Goal: Answer question/provide support: Share knowledge or assist other users

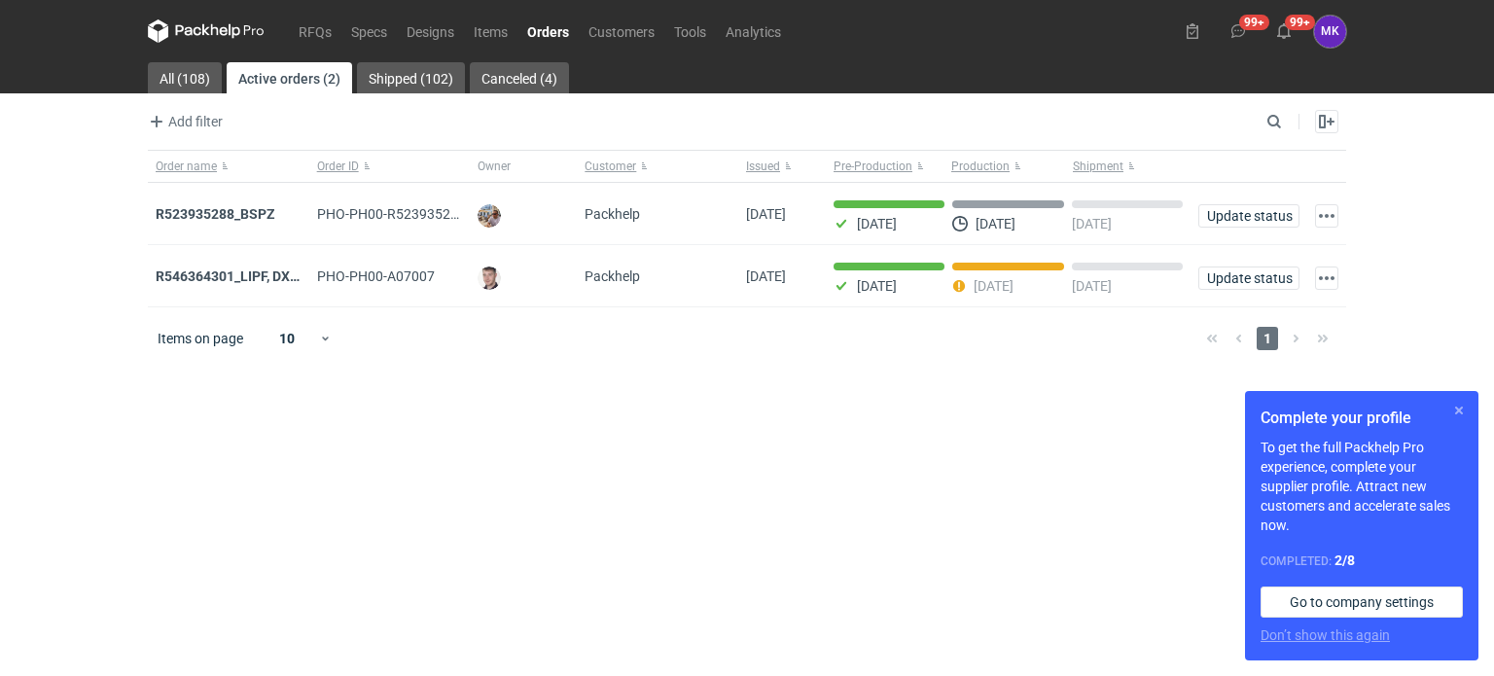
click at [1453, 404] on button "button" at bounding box center [1458, 410] width 23 height 23
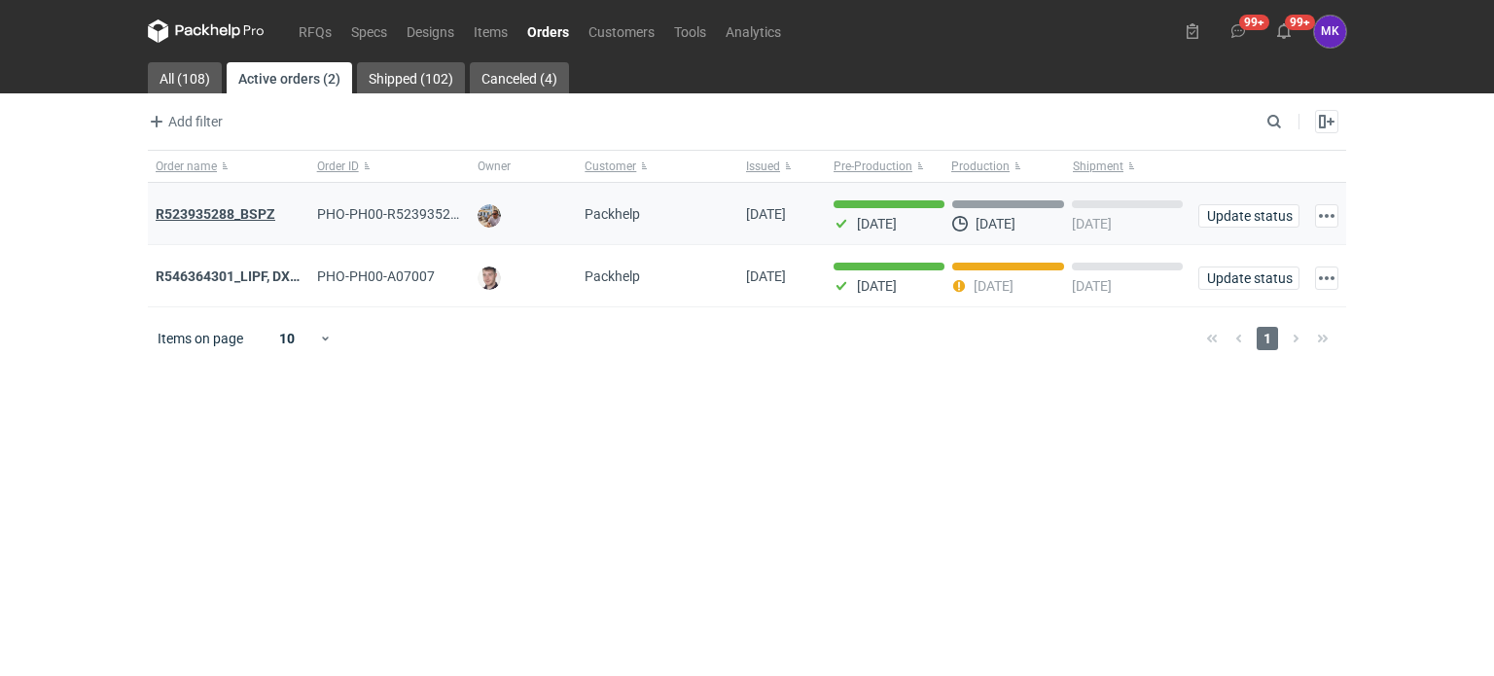
click at [228, 219] on strong "R523935288_BSPZ" at bounding box center [216, 214] width 120 height 16
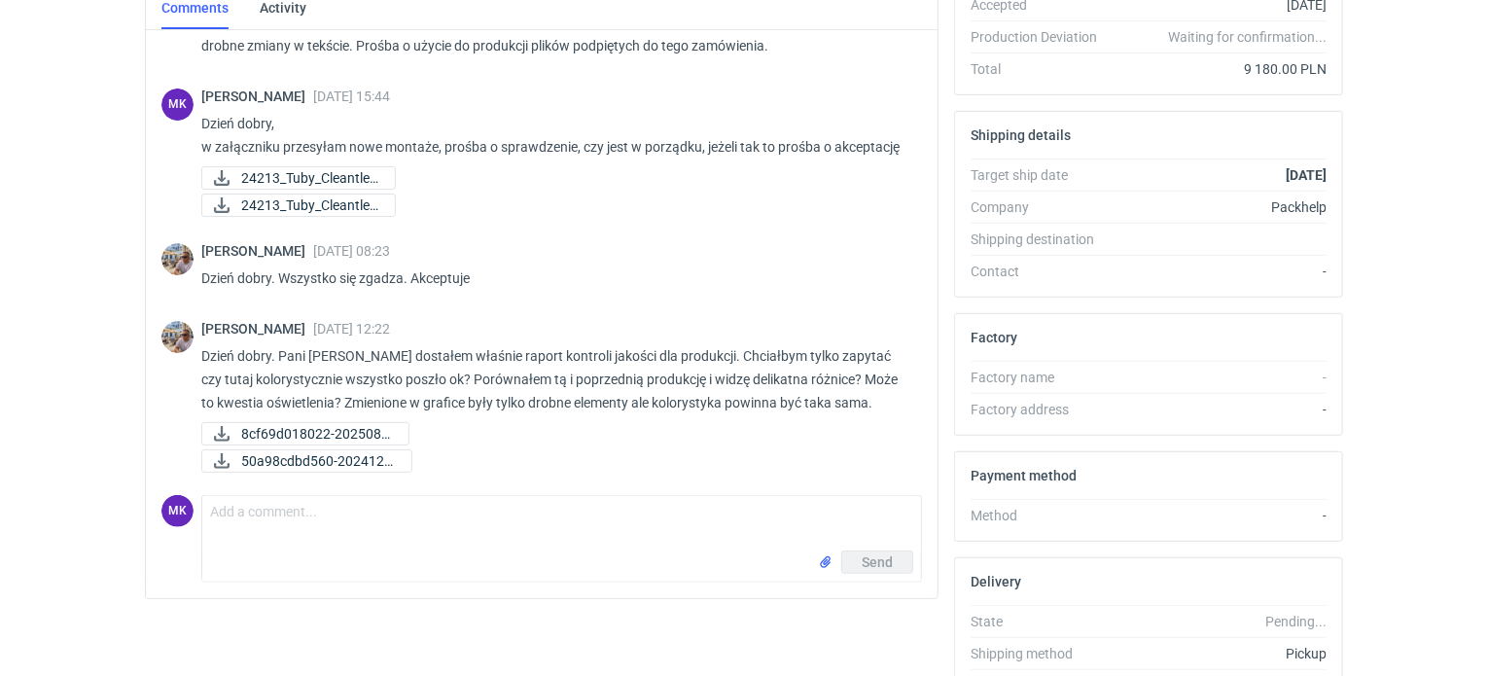
scroll to position [463, 0]
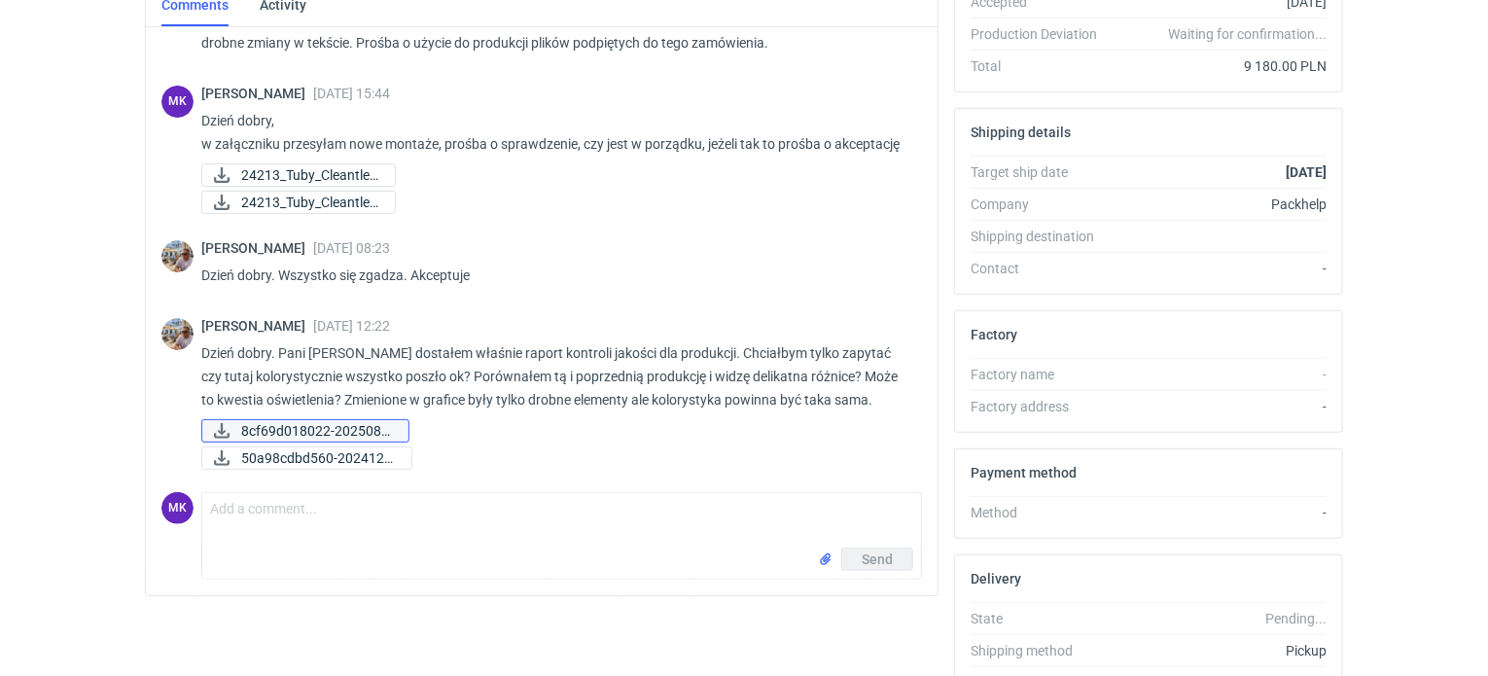
click at [295, 427] on span "8cf69d018022-2025081..." at bounding box center [317, 430] width 152 height 21
click at [318, 518] on textarea "Comment message" at bounding box center [561, 520] width 719 height 54
type textarea "T"
type textarea "P"
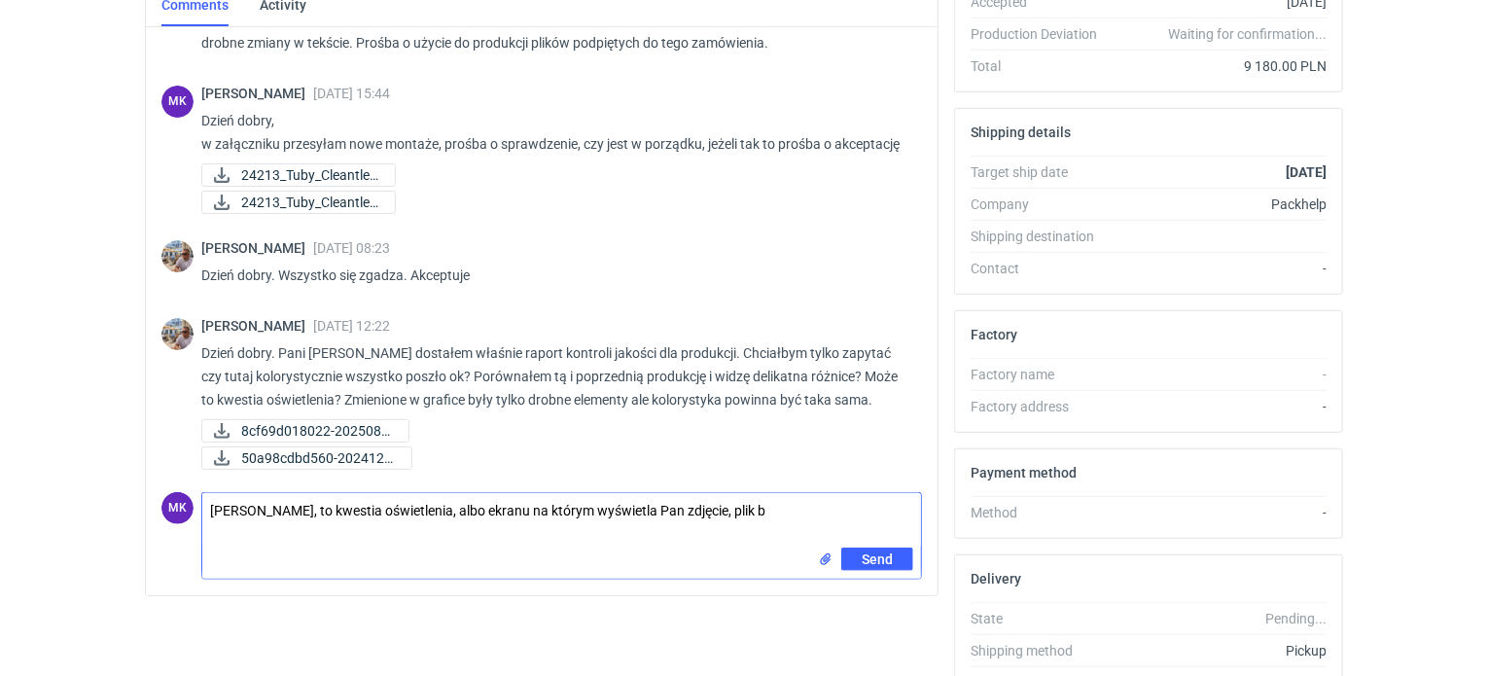
click at [313, 504] on textarea "[PERSON_NAME], to kwestia oświetlenia, albo ekranu na którym wyświetla Pan zdję…" at bounding box center [561, 520] width 719 height 54
click at [797, 505] on textarea "[PERSON_NAME], to raczej kwestia oświetlenia, albo ekranu na którym wyświetla P…" at bounding box center [561, 520] width 719 height 54
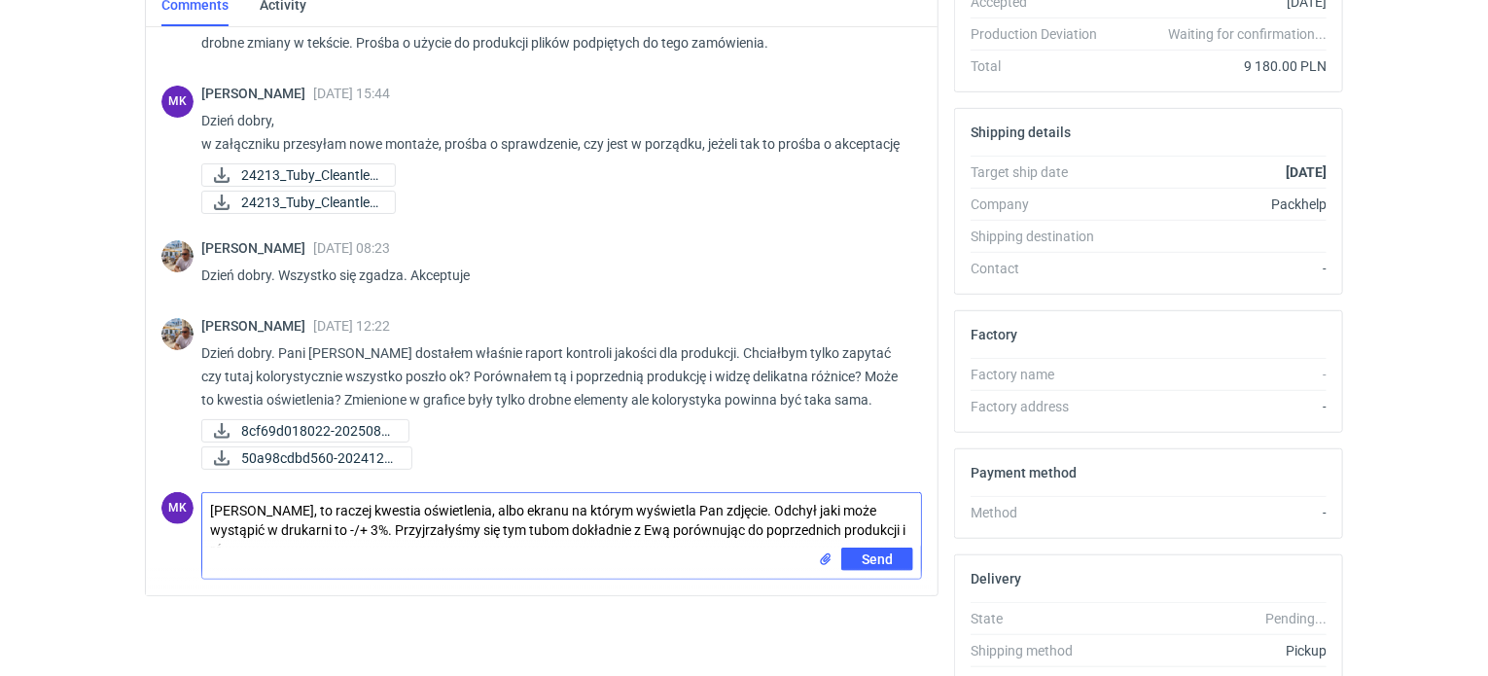
scroll to position [0, 0]
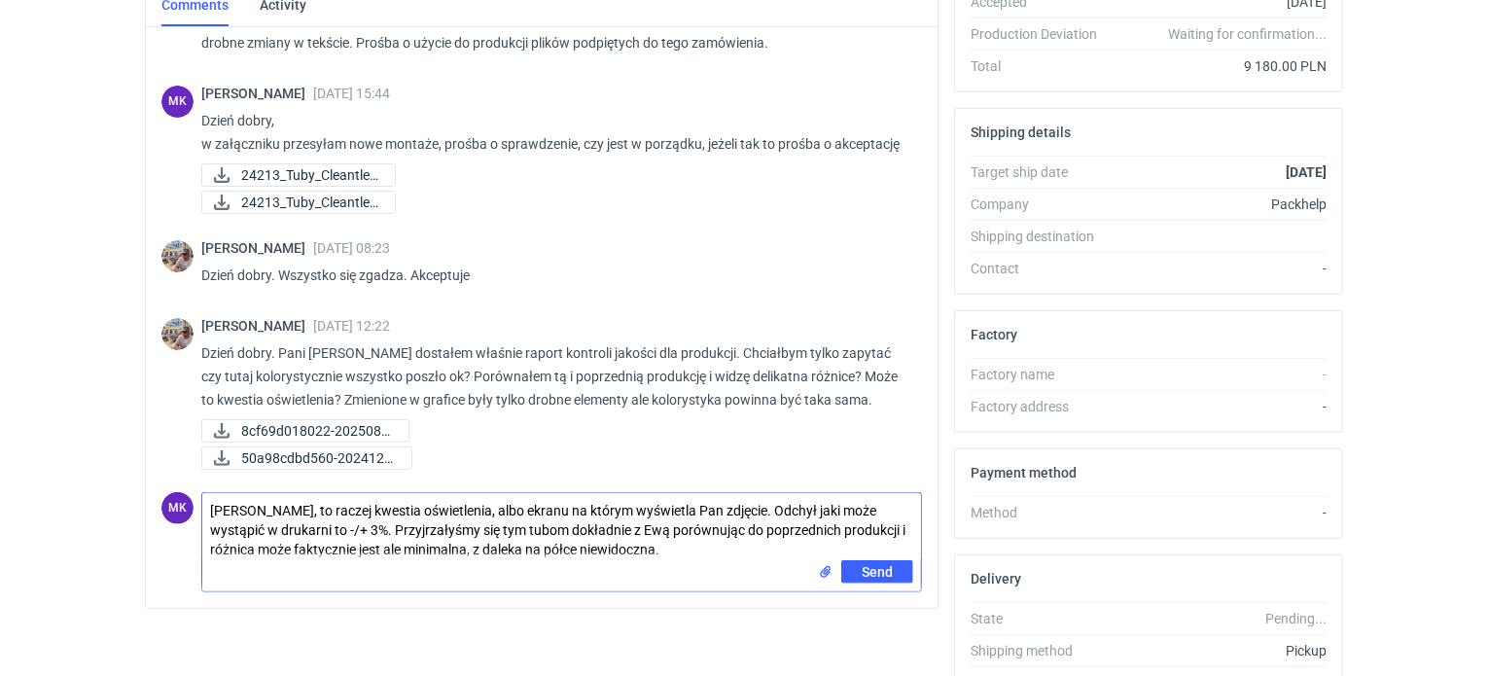
click at [393, 520] on textarea "[PERSON_NAME], to raczej kwestia oświetlenia, albo ekranu na którym wyświetla P…" at bounding box center [561, 526] width 719 height 67
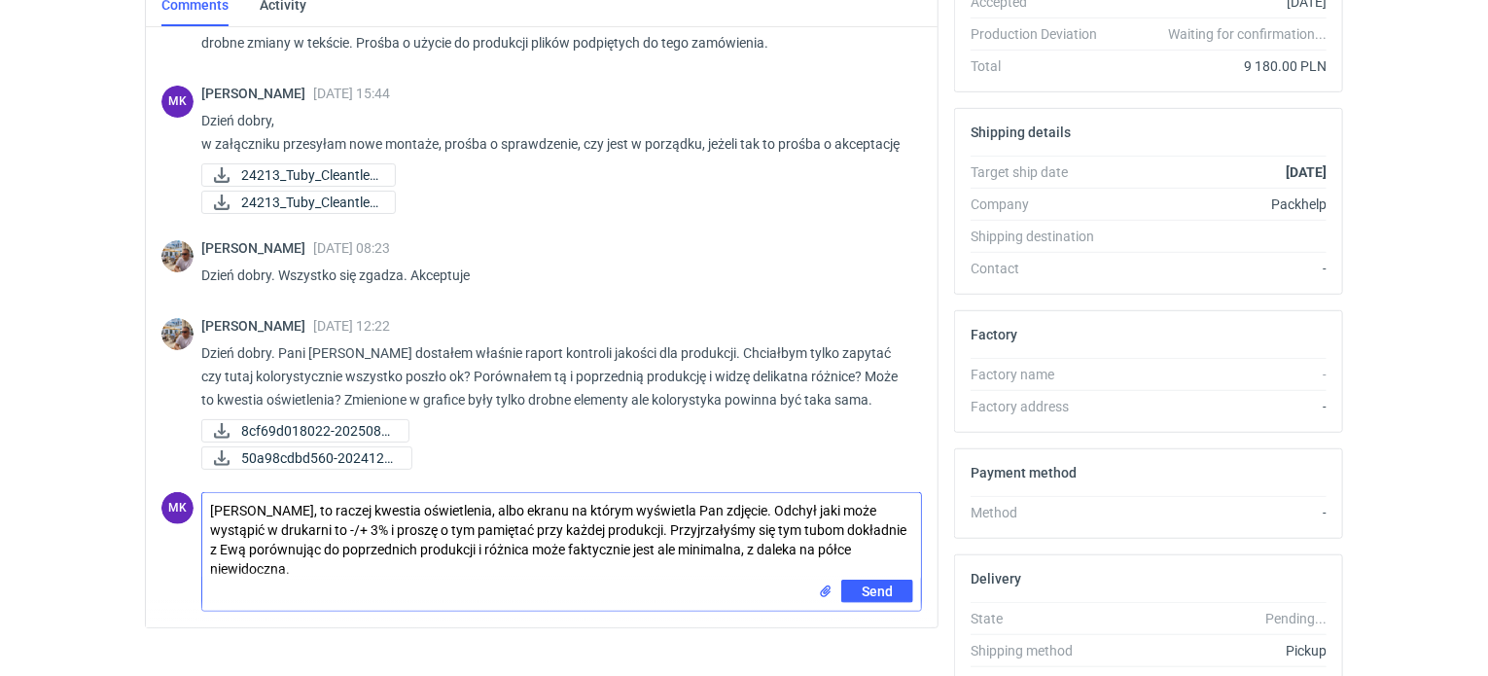
click at [567, 547] on textarea "[PERSON_NAME], to raczej kwestia oświetlenia, albo ekranu na którym wyświetla P…" at bounding box center [561, 536] width 719 height 87
type textarea "[PERSON_NAME], to raczej kwestia oświetlenia, albo ekranu na którym wyświetla P…"
click at [878, 591] on span "Send" at bounding box center [877, 592] width 31 height 14
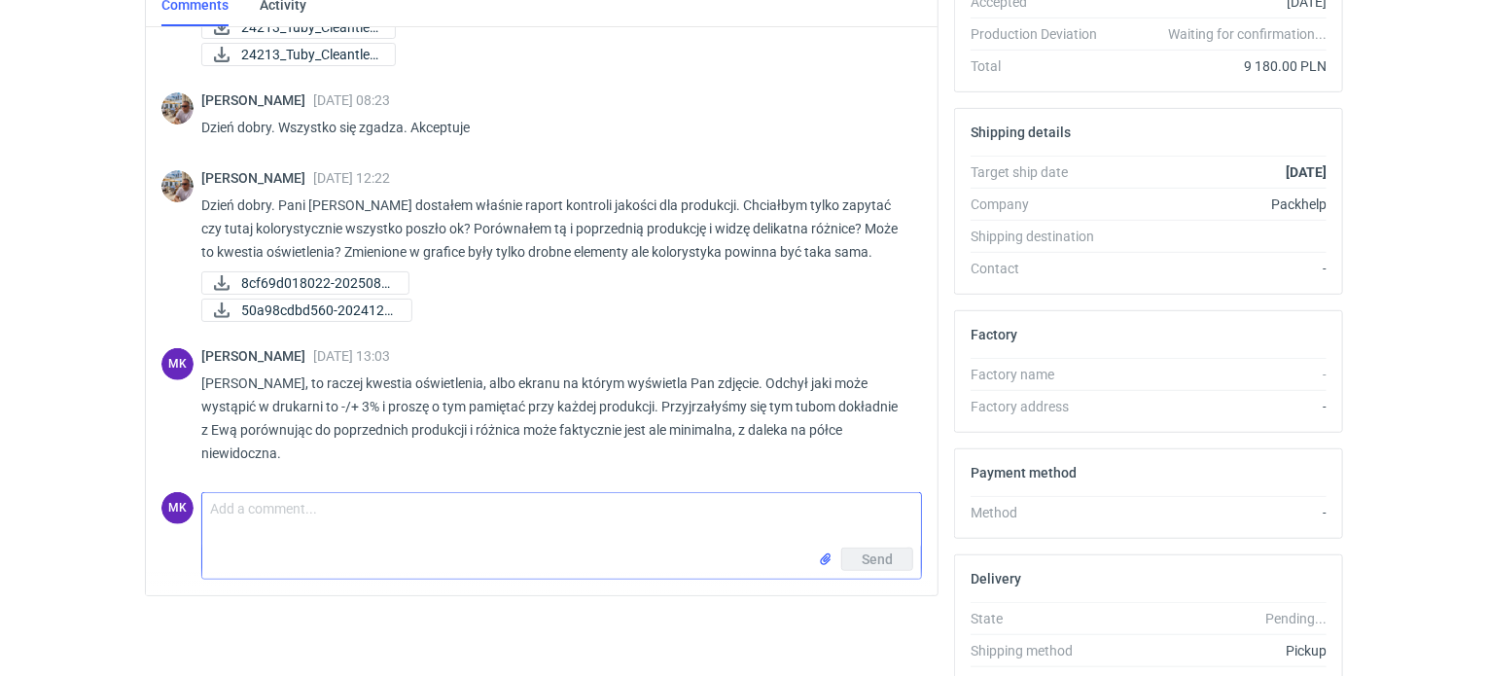
scroll to position [227, 0]
